Goal: Information Seeking & Learning: Learn about a topic

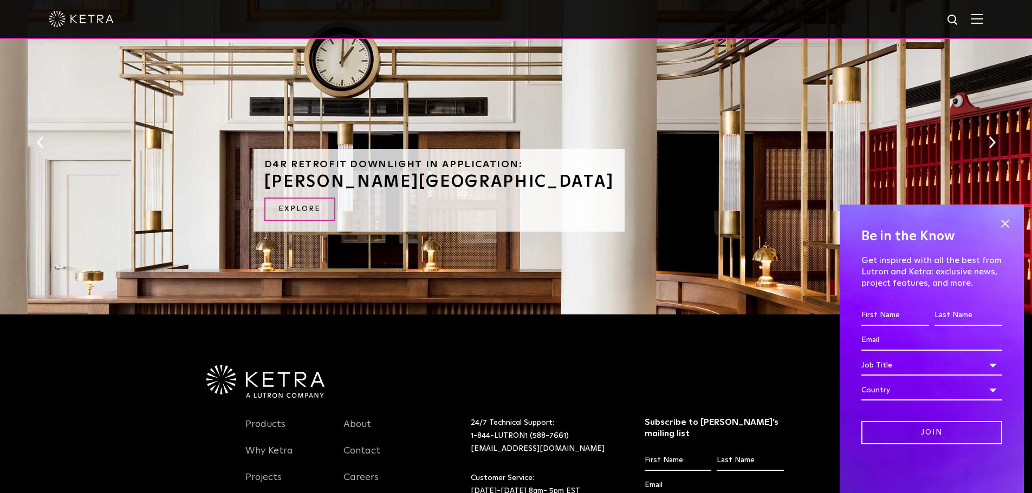
scroll to position [474, 0]
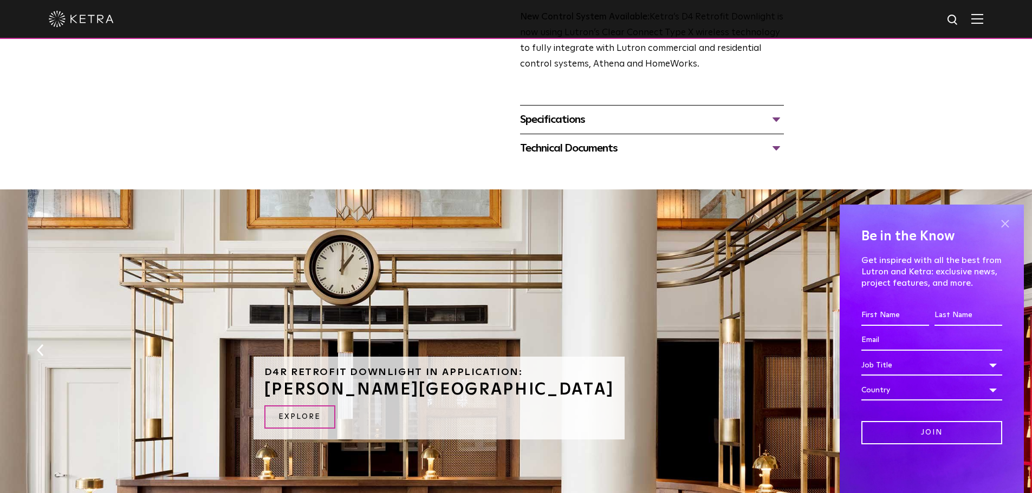
click at [1009, 222] on span at bounding box center [1005, 224] width 16 height 16
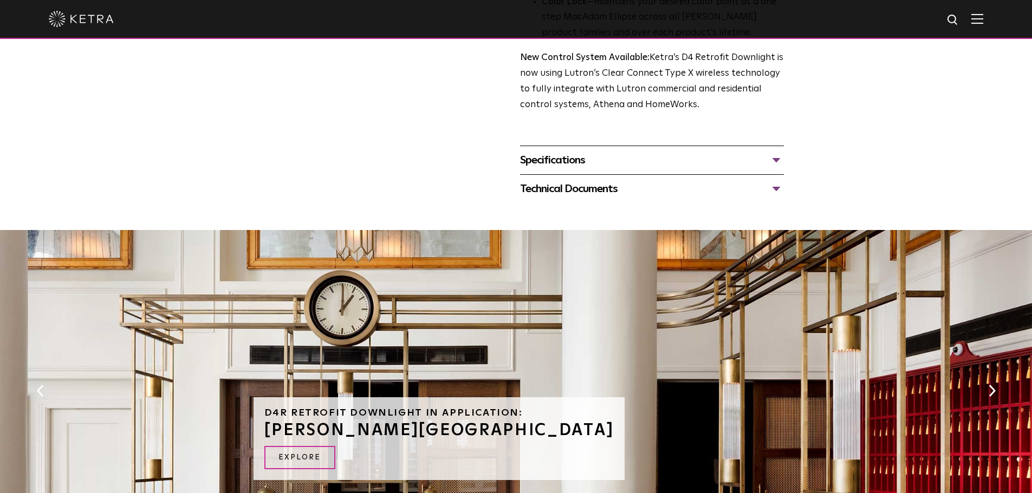
scroll to position [650, 0]
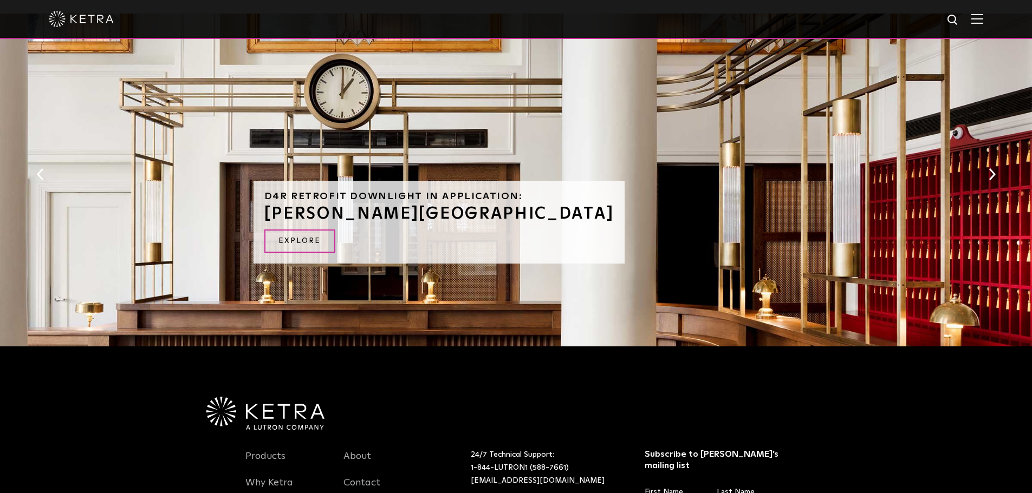
click at [996, 180] on button "Next" at bounding box center [991, 174] width 11 height 14
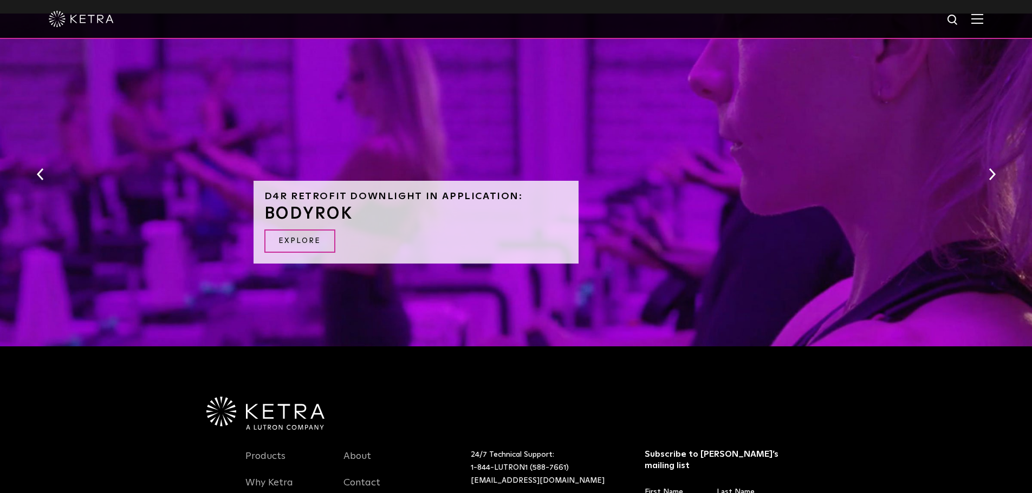
click at [995, 180] on button "Next" at bounding box center [991, 174] width 11 height 14
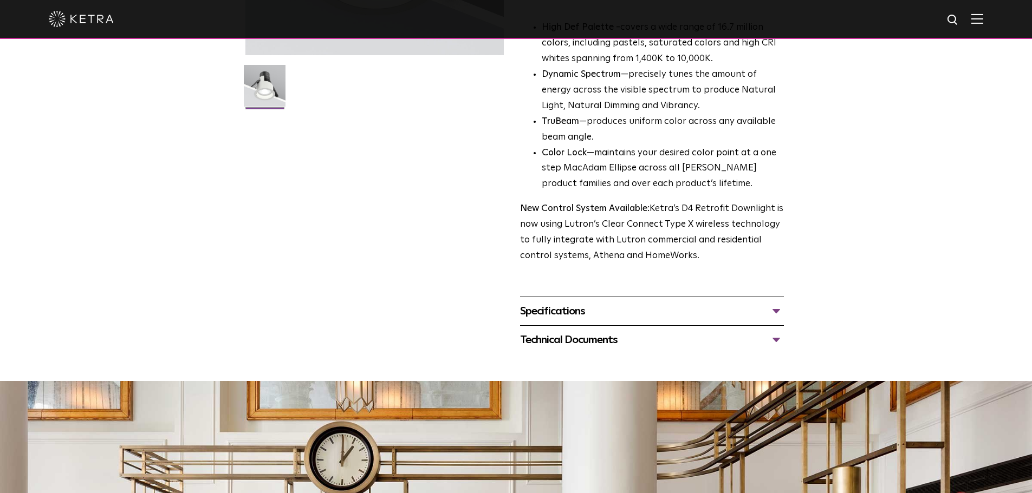
scroll to position [0, 0]
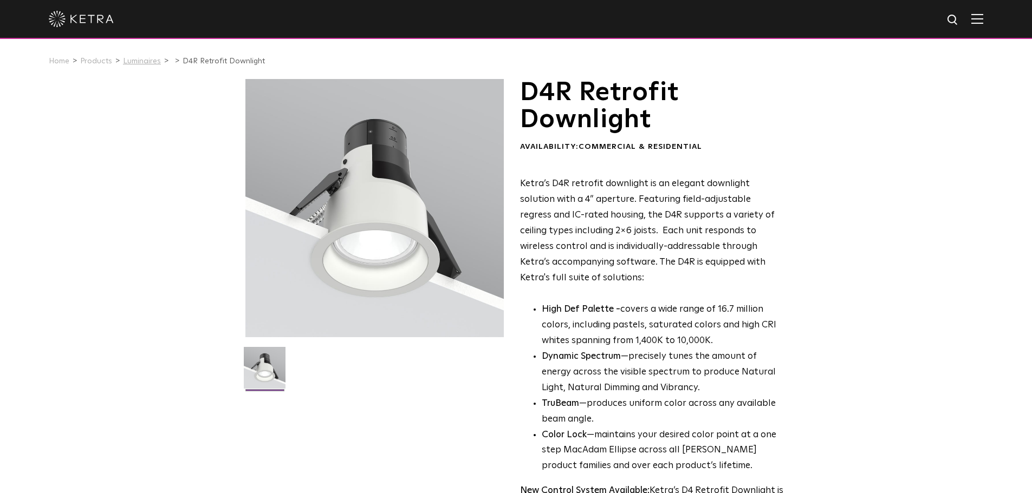
click at [140, 59] on link "Luminaires" at bounding box center [142, 61] width 38 height 8
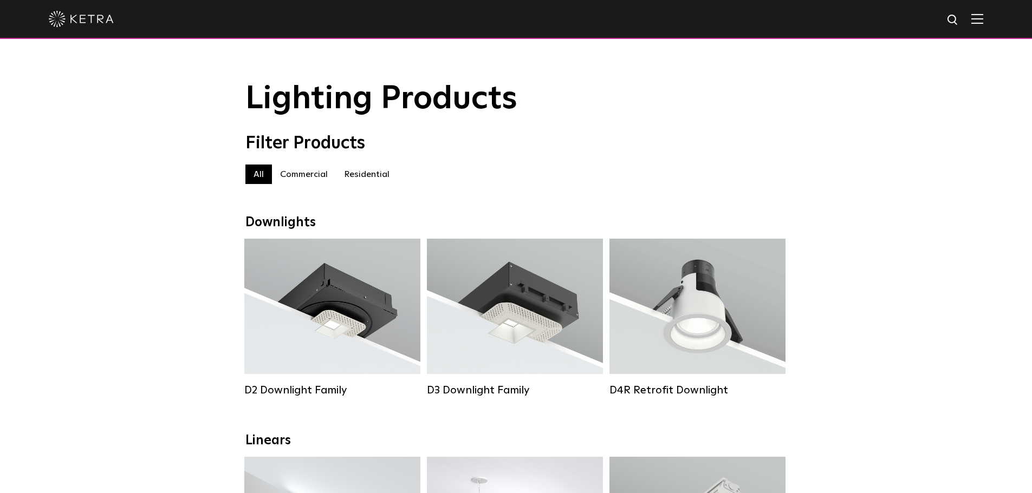
click at [366, 178] on label "Residential" at bounding box center [367, 175] width 62 height 20
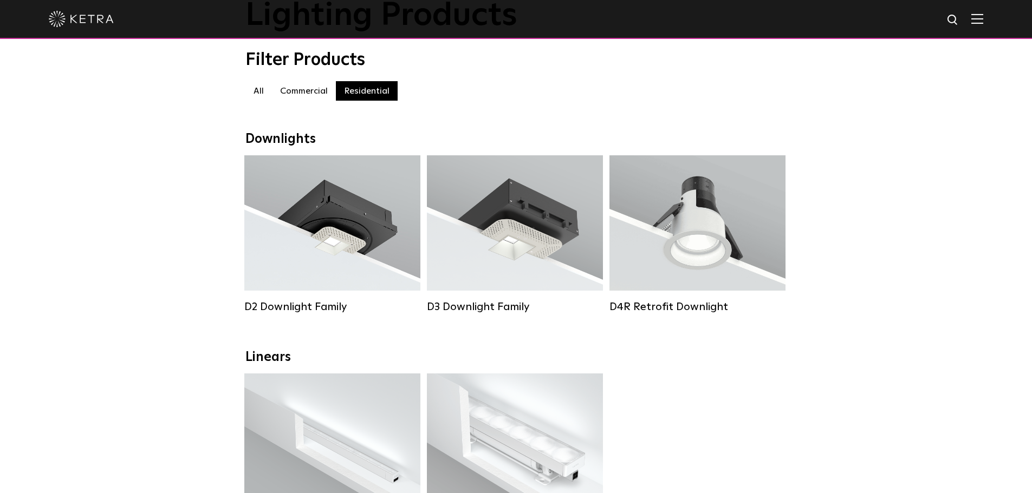
scroll to position [54, 0]
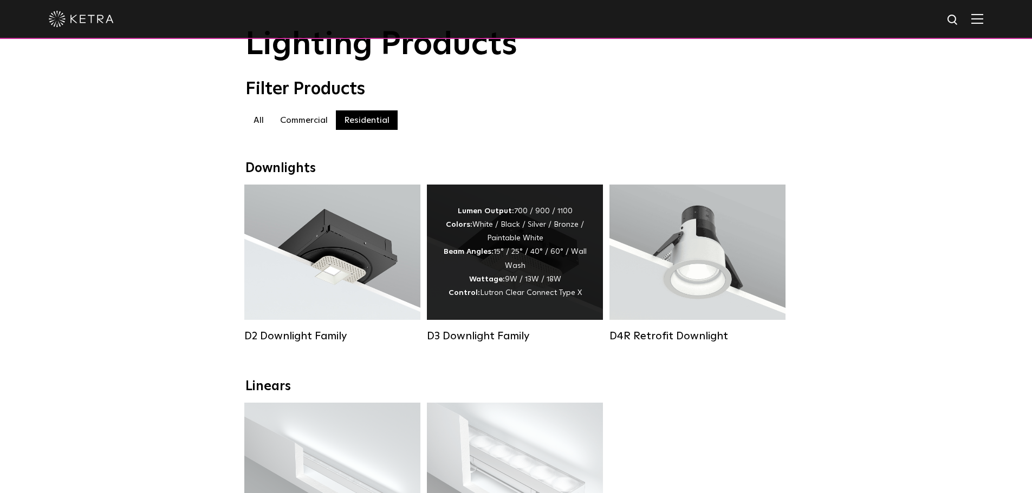
click at [503, 204] on div "Lumen Output: 700 / 900 / 1100 Colors: White / Black / Silver / Bronze / Painta…" at bounding box center [515, 252] width 176 height 135
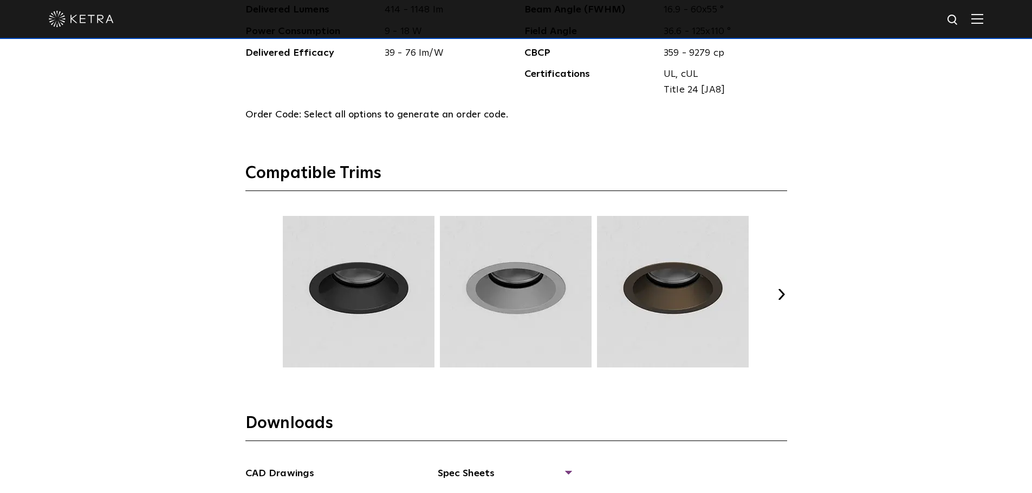
scroll to position [1517, 0]
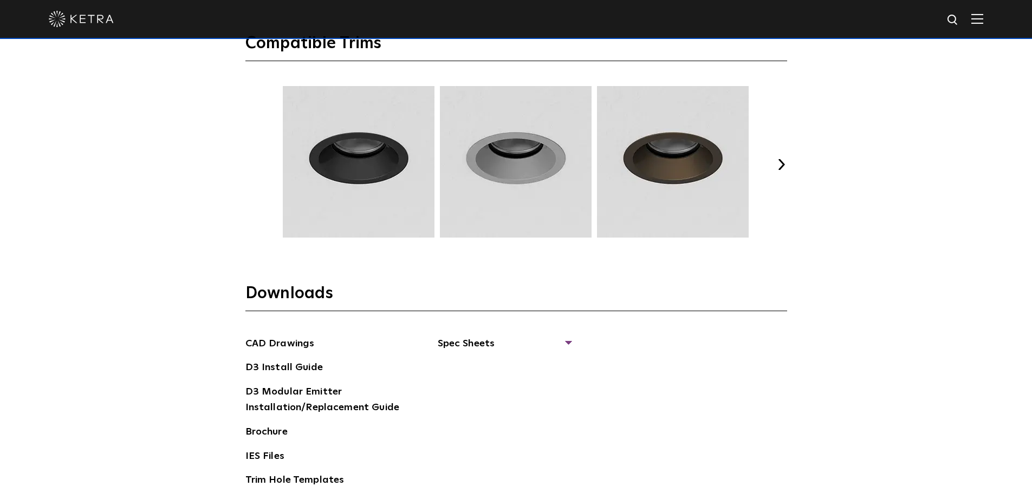
click at [777, 168] on button "Next" at bounding box center [781, 164] width 11 height 11
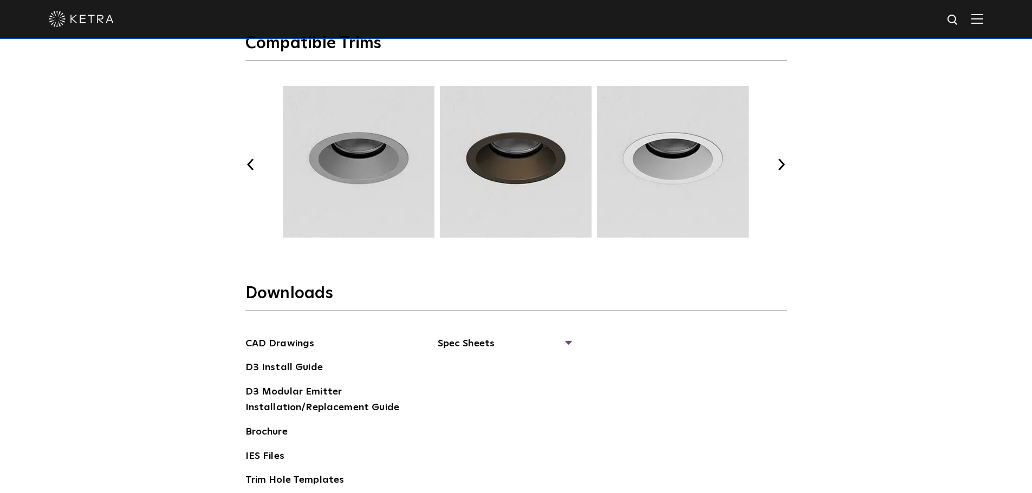
click at [777, 168] on button "Next" at bounding box center [781, 164] width 11 height 11
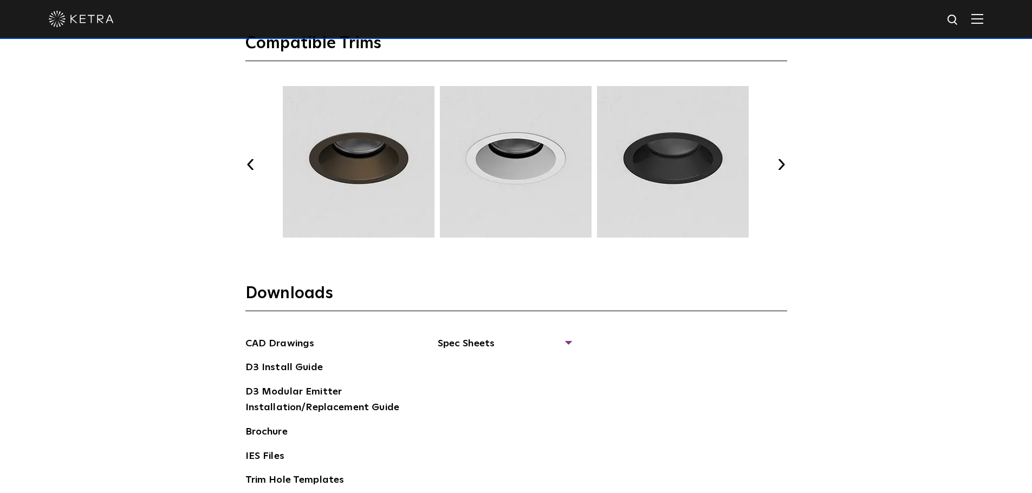
click at [778, 164] on button "Next" at bounding box center [781, 164] width 11 height 11
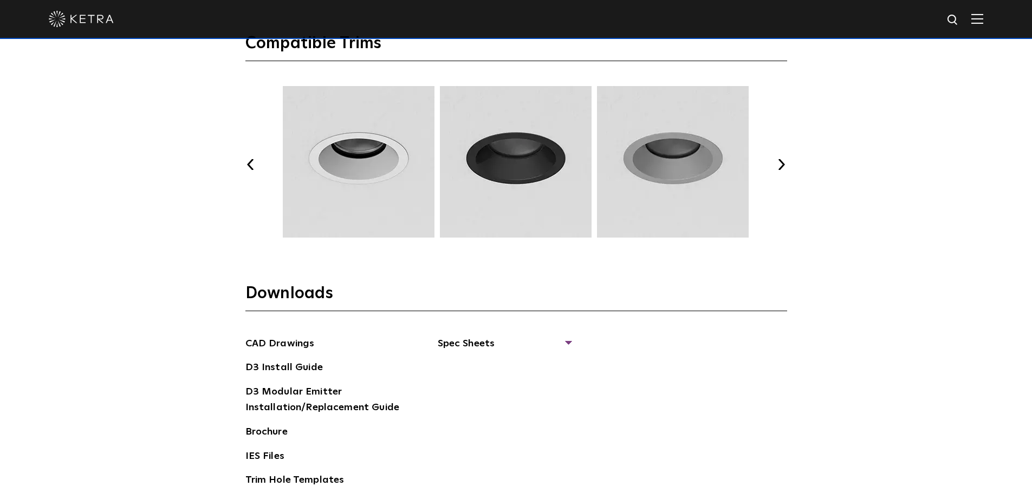
click at [778, 164] on button "Next" at bounding box center [781, 164] width 11 height 11
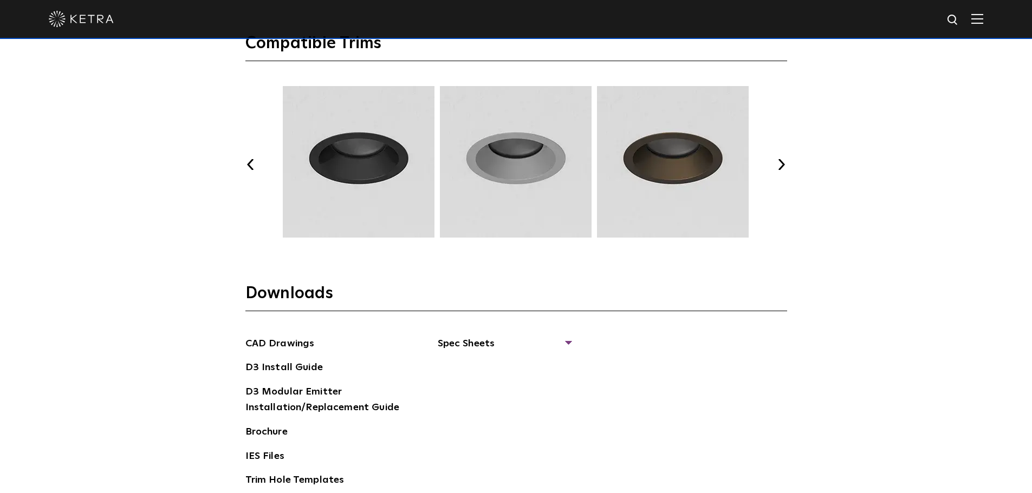
click at [778, 164] on button "Next" at bounding box center [781, 164] width 11 height 11
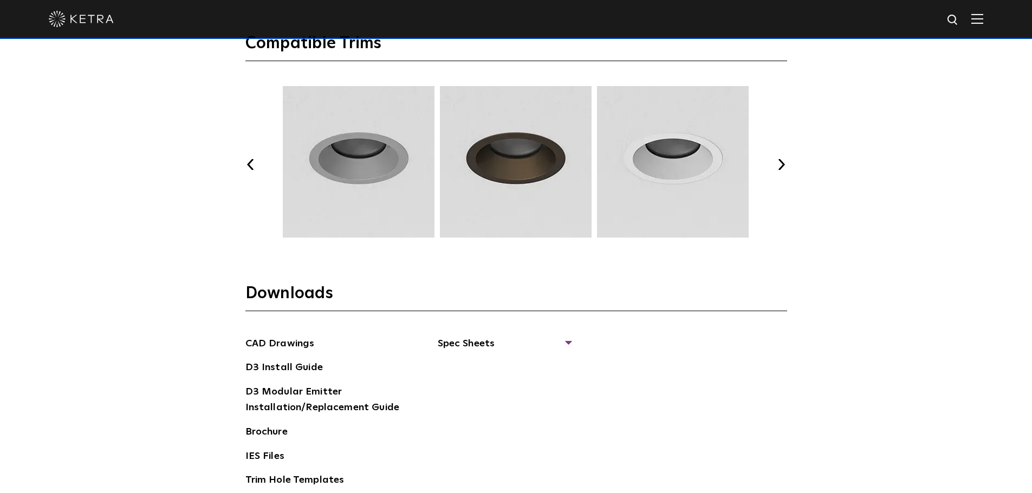
click at [778, 164] on button "Next" at bounding box center [781, 164] width 11 height 11
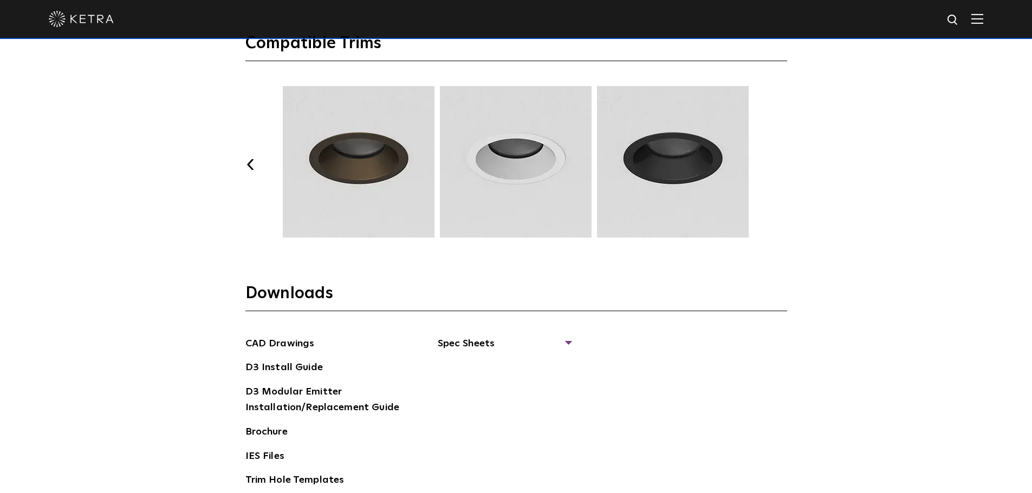
click at [496, 175] on img at bounding box center [515, 162] width 155 height 152
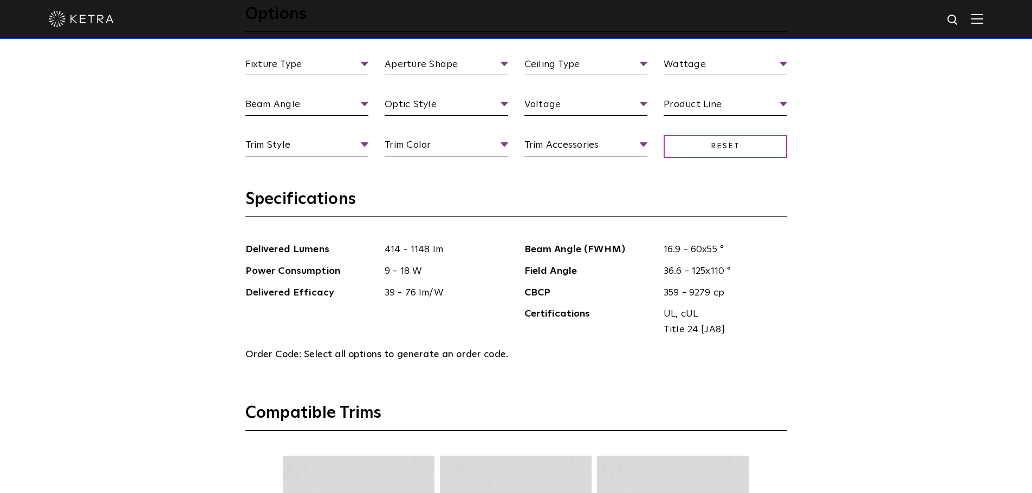
scroll to position [1022, 0]
